Goal: Navigation & Orientation: Find specific page/section

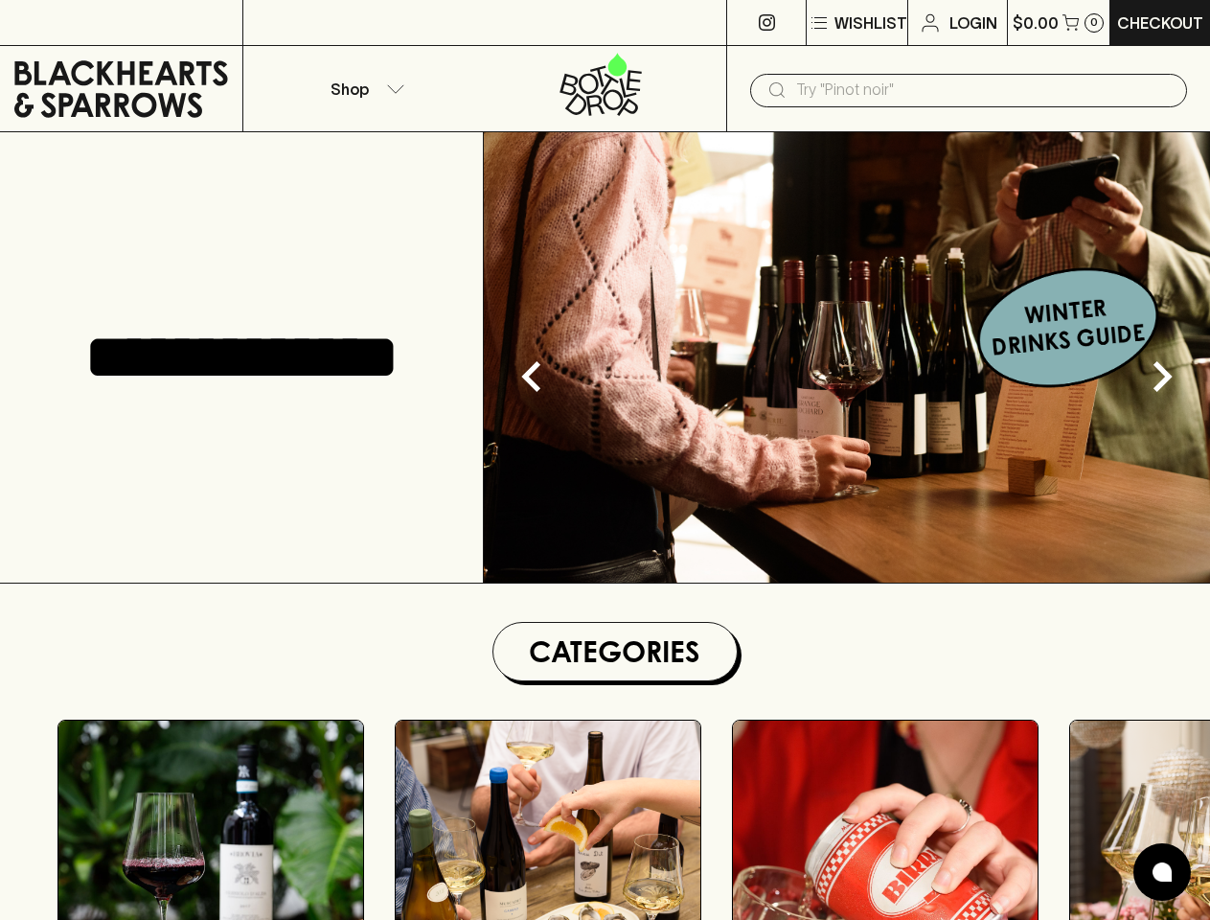
click at [855, 23] on p "Wishlist" at bounding box center [870, 22] width 73 height 23
click at [364, 88] on div at bounding box center [605, 460] width 1210 height 920
click at [968, 90] on input "text" at bounding box center [983, 90] width 375 height 31
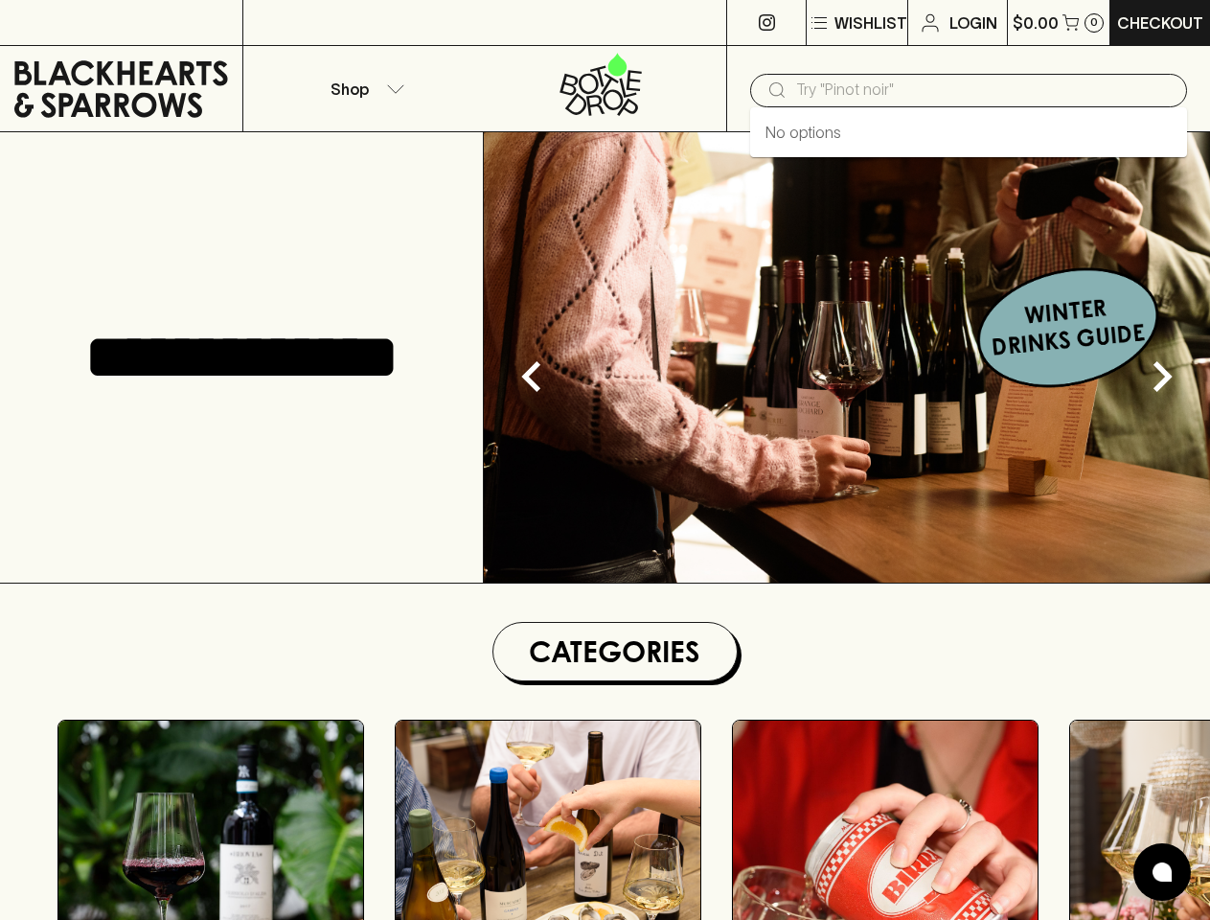
click at [1162, 376] on icon "Next" at bounding box center [1161, 376] width 61 height 61
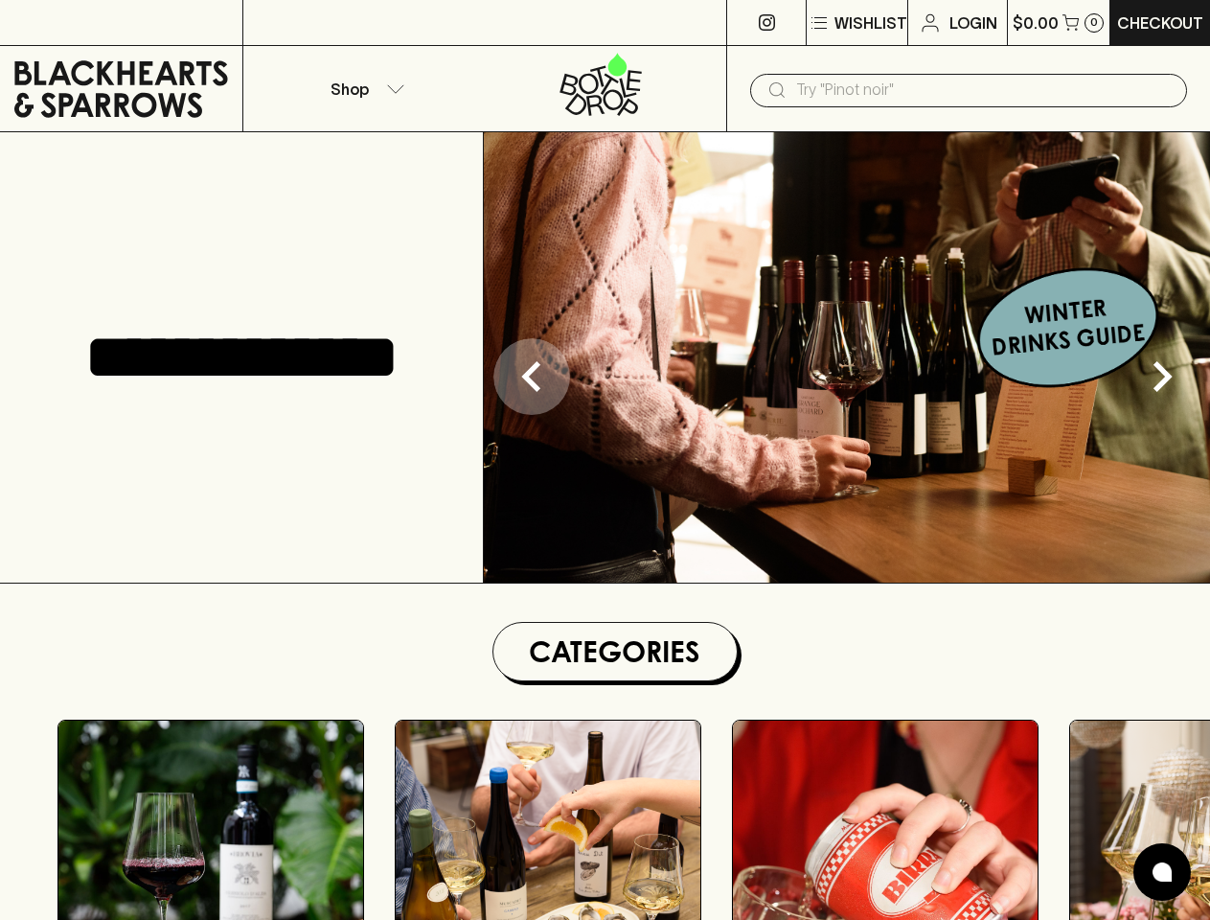
click at [532, 376] on icon "Previous" at bounding box center [531, 376] width 61 height 61
